Goal: Check status

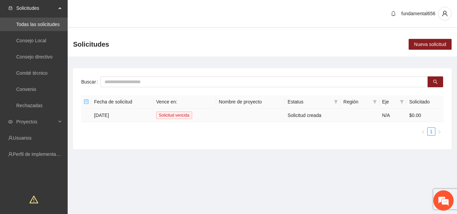
click at [110, 114] on td "[DATE]" at bounding box center [122, 115] width 62 height 14
click at [57, 121] on div "Proyectos" at bounding box center [34, 122] width 68 height 14
click at [27, 141] on link "Activos" at bounding box center [23, 137] width 15 height 5
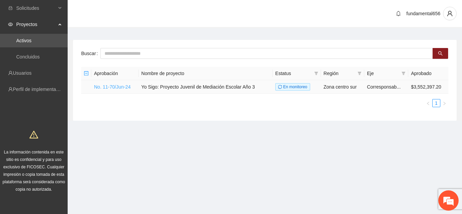
click at [104, 87] on link "No. 11-70/Jun-24" at bounding box center [112, 86] width 36 height 5
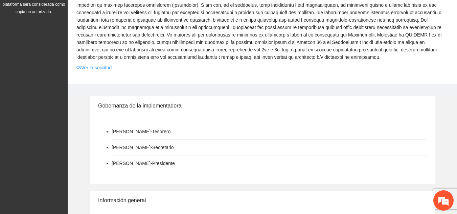
scroll to position [178, 0]
click at [100, 67] on link "Ver la solicitud" at bounding box center [93, 67] width 35 height 7
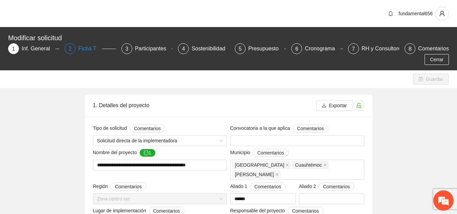
click at [91, 47] on div "Ficha T" at bounding box center [89, 48] width 23 height 11
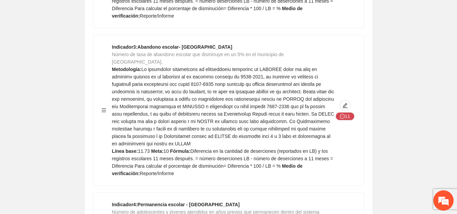
scroll to position [416, 0]
